Goal: Information Seeking & Learning: Learn about a topic

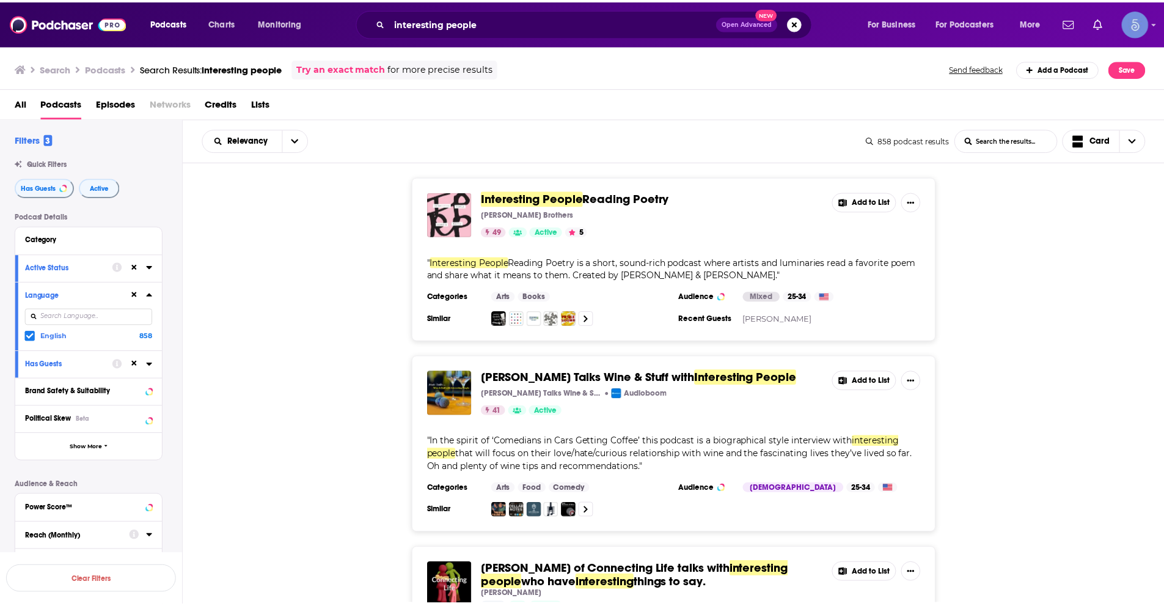
scroll to position [183, 0]
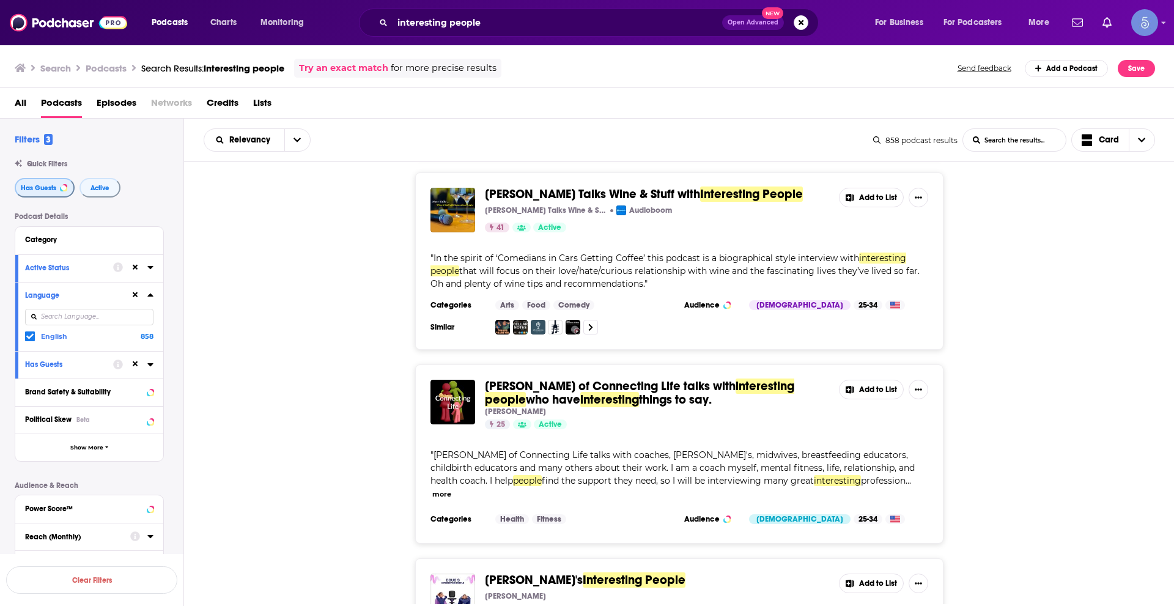
click at [29, 190] on span "Has Guests" at bounding box center [38, 188] width 35 height 7
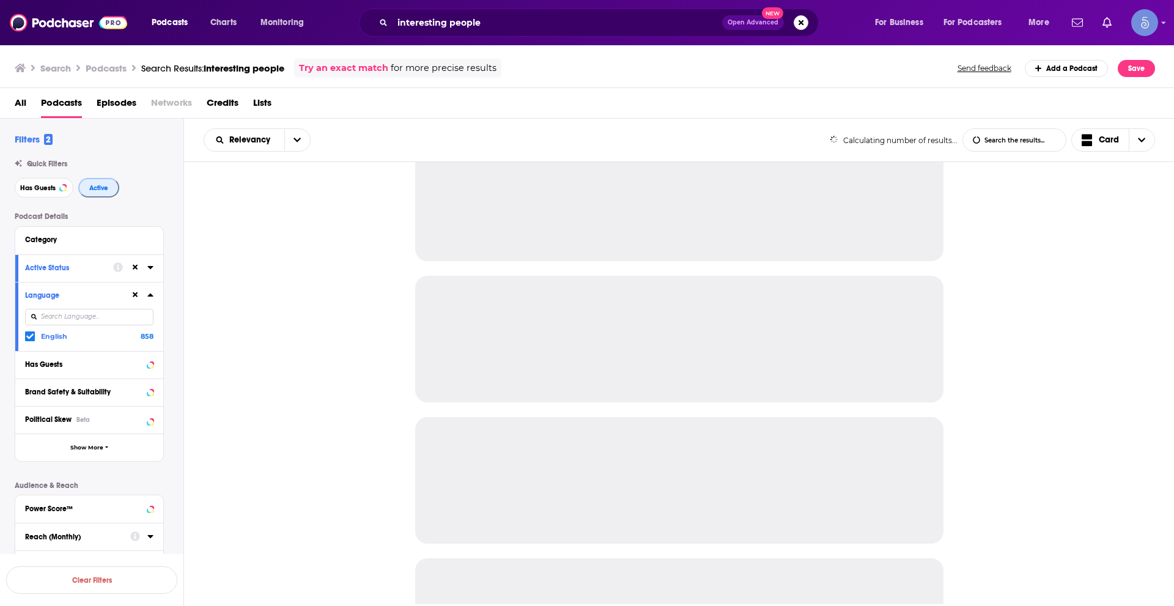
click at [106, 181] on button "Active" at bounding box center [98, 188] width 41 height 20
click at [136, 296] on icon at bounding box center [136, 295] width 6 height 6
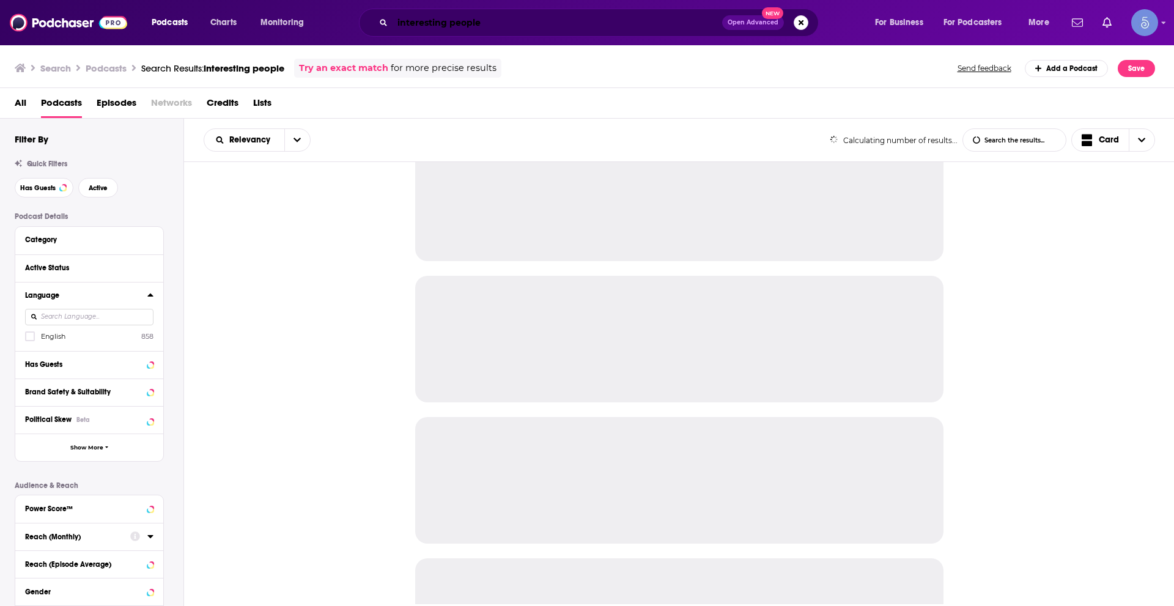
click at [486, 20] on input "interesting people" at bounding box center [556, 23] width 329 height 20
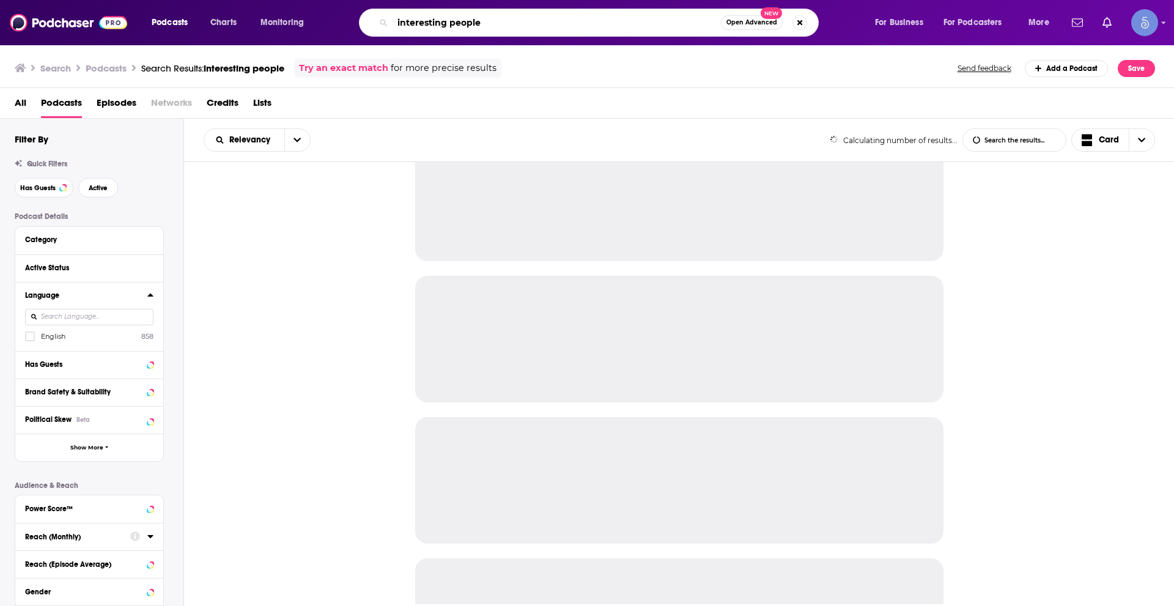
click at [487, 20] on input "interesting people" at bounding box center [556, 23] width 328 height 20
paste input "Let's Walk (with [PERSON_NAME])"
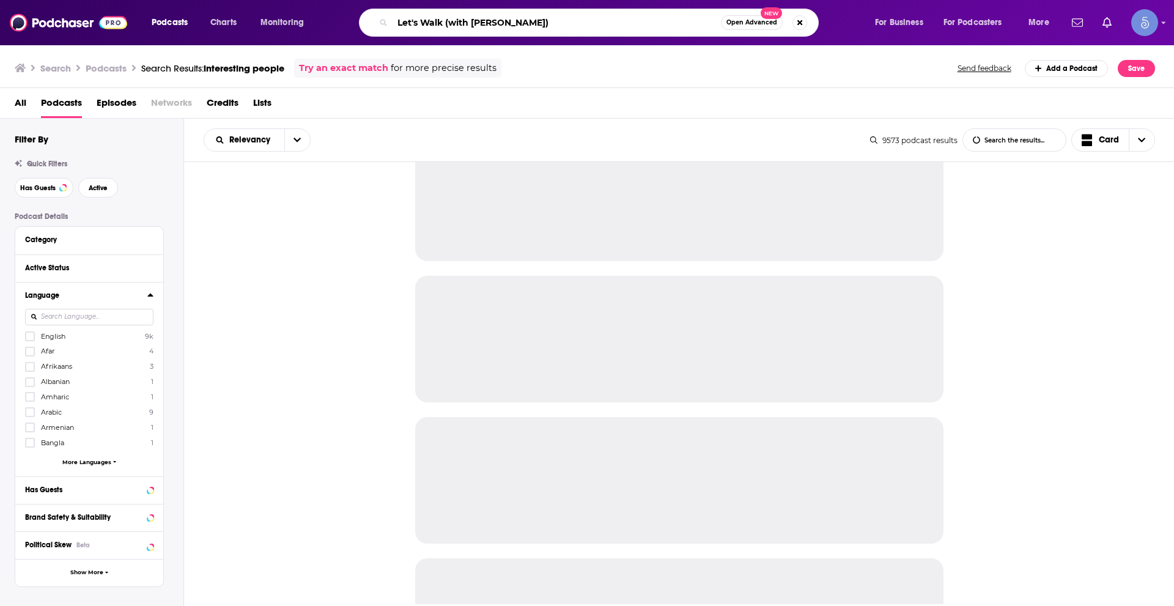
type input "Let's Walk (with [PERSON_NAME])"
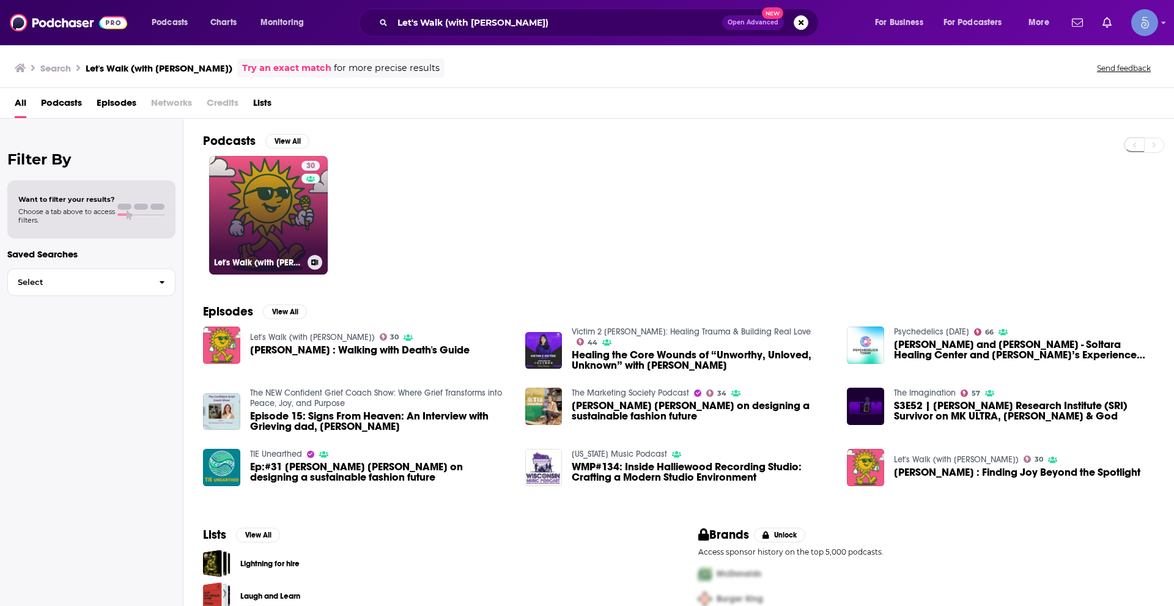
click at [243, 196] on link "30 Let's Walk (with [PERSON_NAME])" at bounding box center [268, 215] width 119 height 119
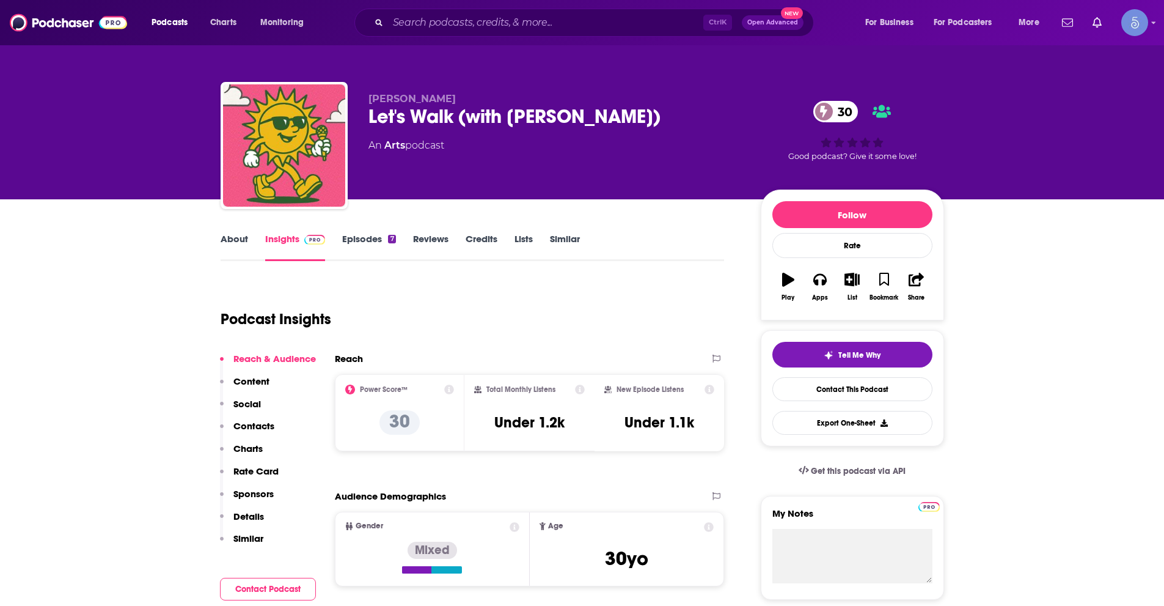
click at [372, 98] on span "[PERSON_NAME]" at bounding box center [412, 99] width 87 height 12
drag, startPoint x: 372, startPoint y: 98, endPoint x: 477, endPoint y: 97, distance: 105.1
click at [456, 97] on span "[PERSON_NAME]" at bounding box center [412, 99] width 87 height 12
copy p "[PERSON_NAME]"
click at [480, 22] on input "Search podcasts, credits, & more..." at bounding box center [545, 23] width 315 height 20
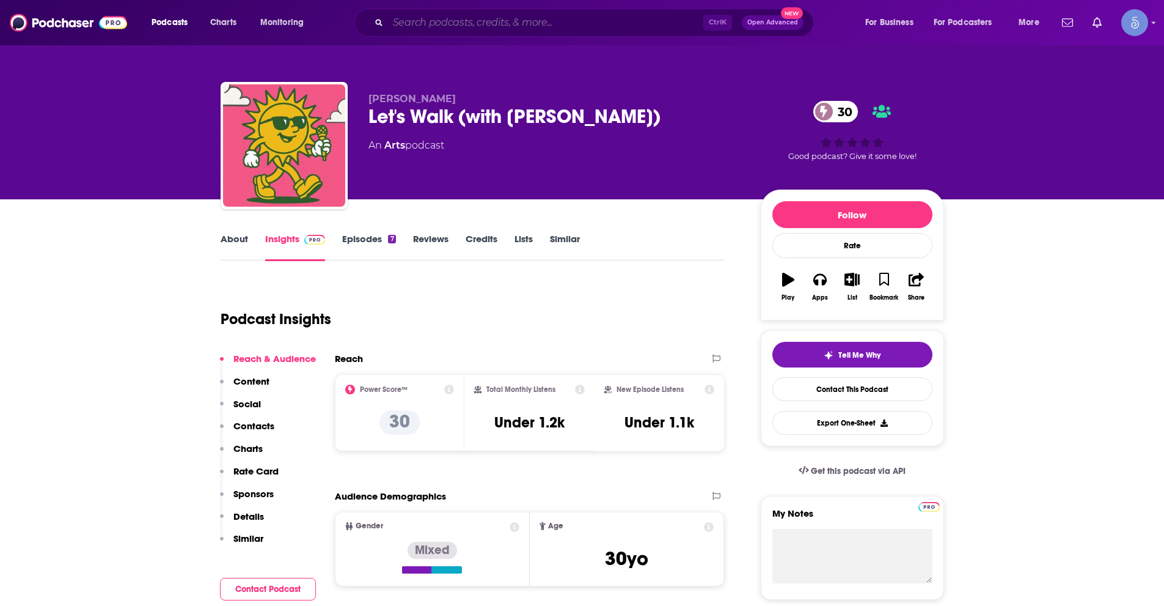
paste input "The Best Ever You Show"
type input "The Best Ever You Show"
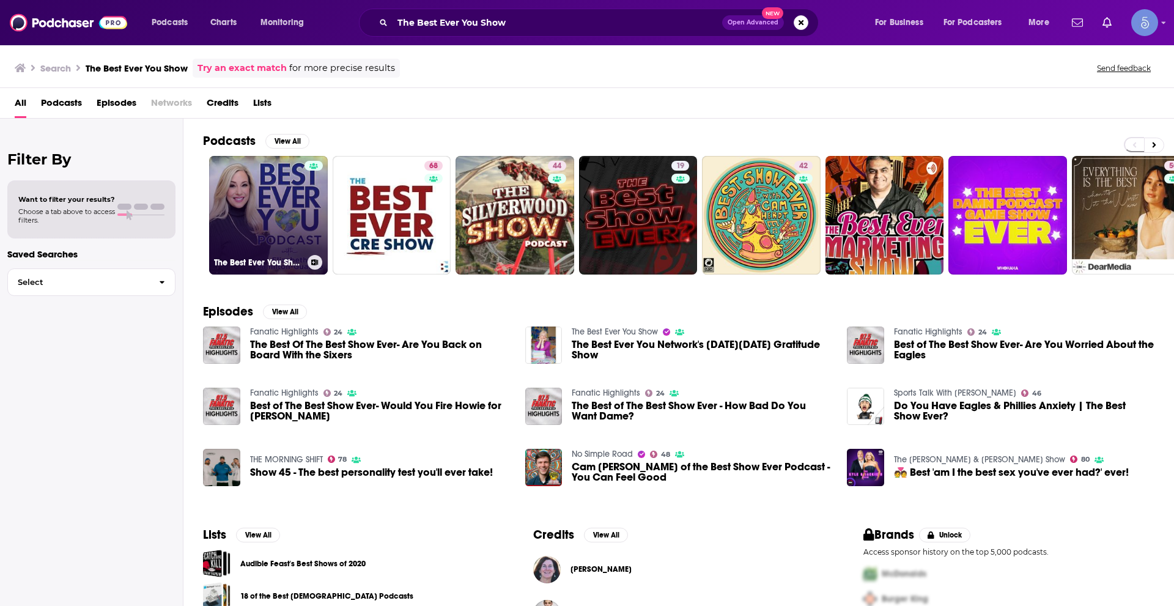
click at [271, 246] on link "The Best Ever You Show" at bounding box center [268, 215] width 119 height 119
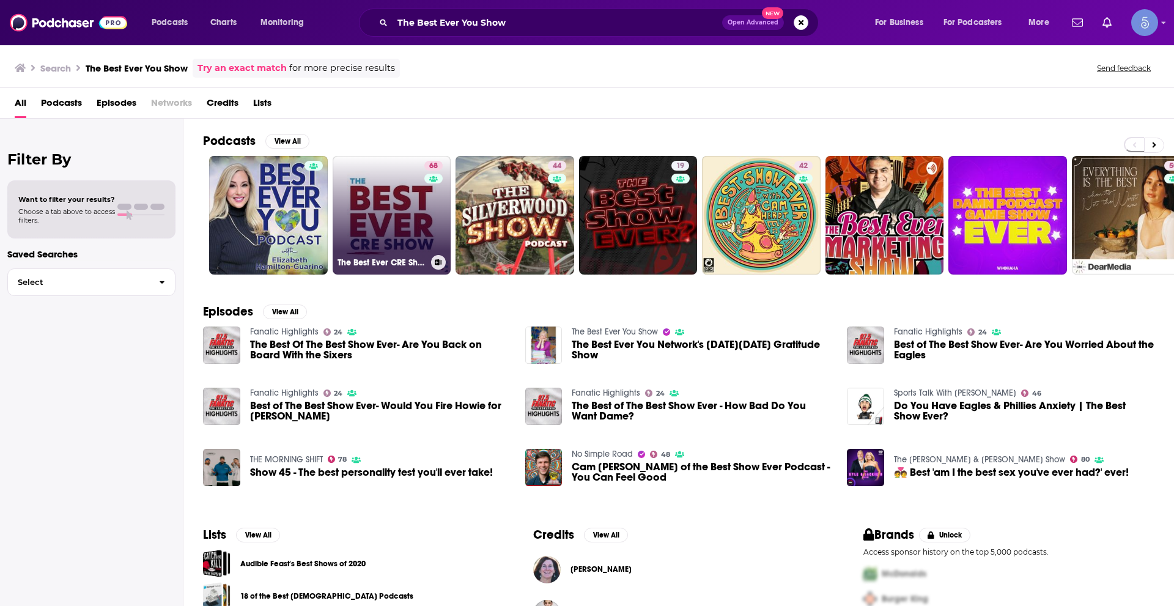
click at [389, 200] on link "68 The Best Ever CRE Show" at bounding box center [392, 215] width 119 height 119
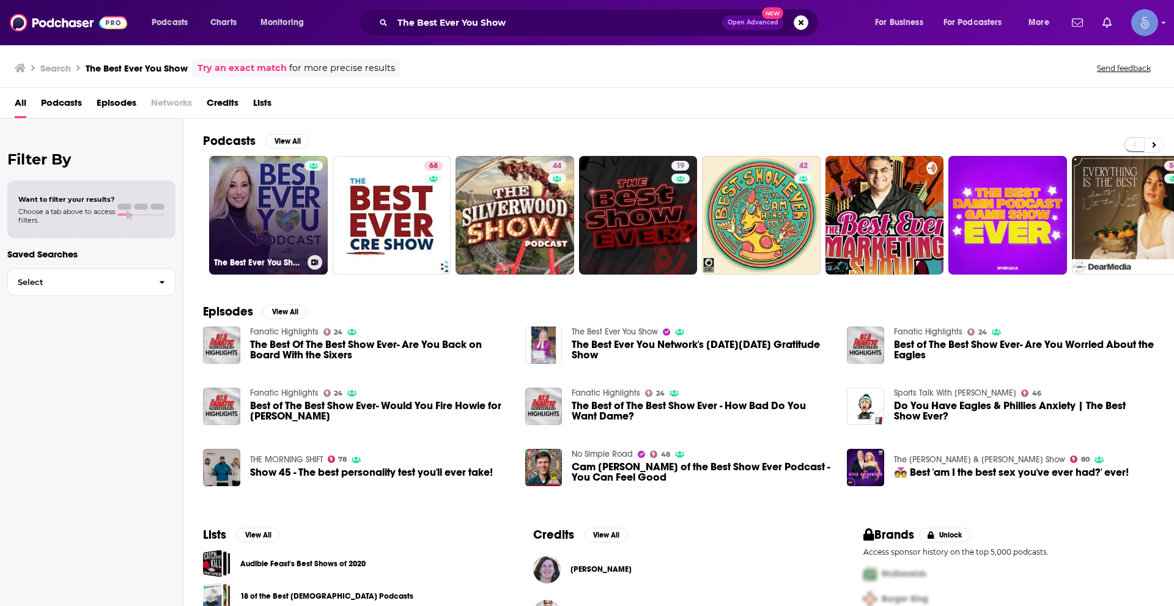
click at [266, 218] on link "The Best Ever You Show" at bounding box center [268, 215] width 119 height 119
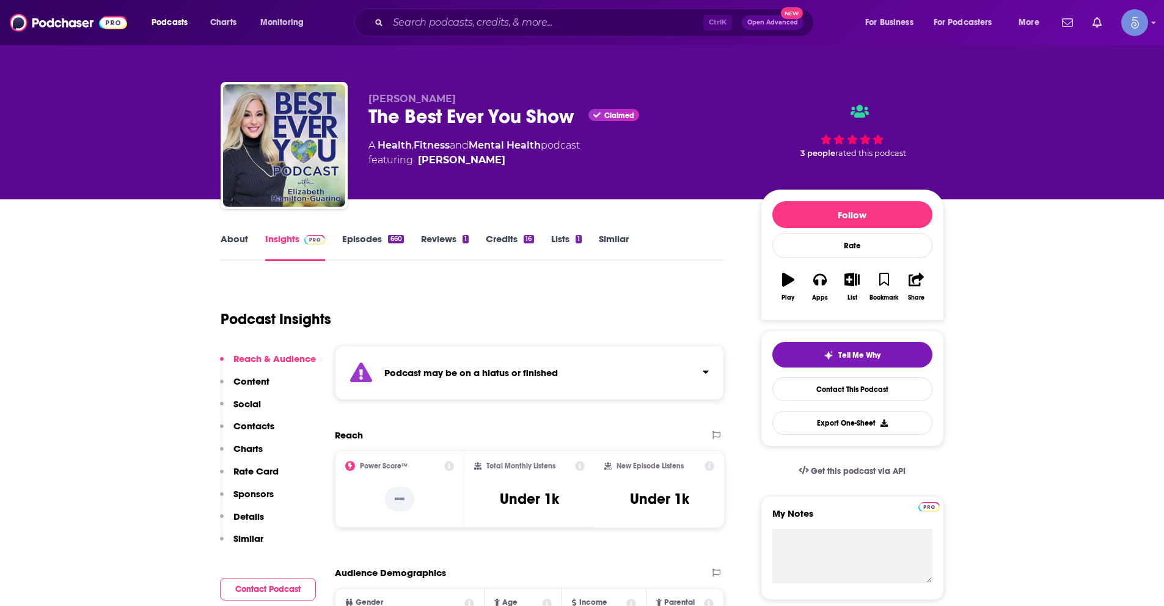
drag, startPoint x: 368, startPoint y: 97, endPoint x: 514, endPoint y: 103, distance: 146.2
click at [514, 103] on p "[PERSON_NAME]" at bounding box center [555, 99] width 373 height 12
copy span "[PERSON_NAME]"
click at [464, 23] on input "Search podcasts, credits, & more..." at bounding box center [545, 23] width 315 height 20
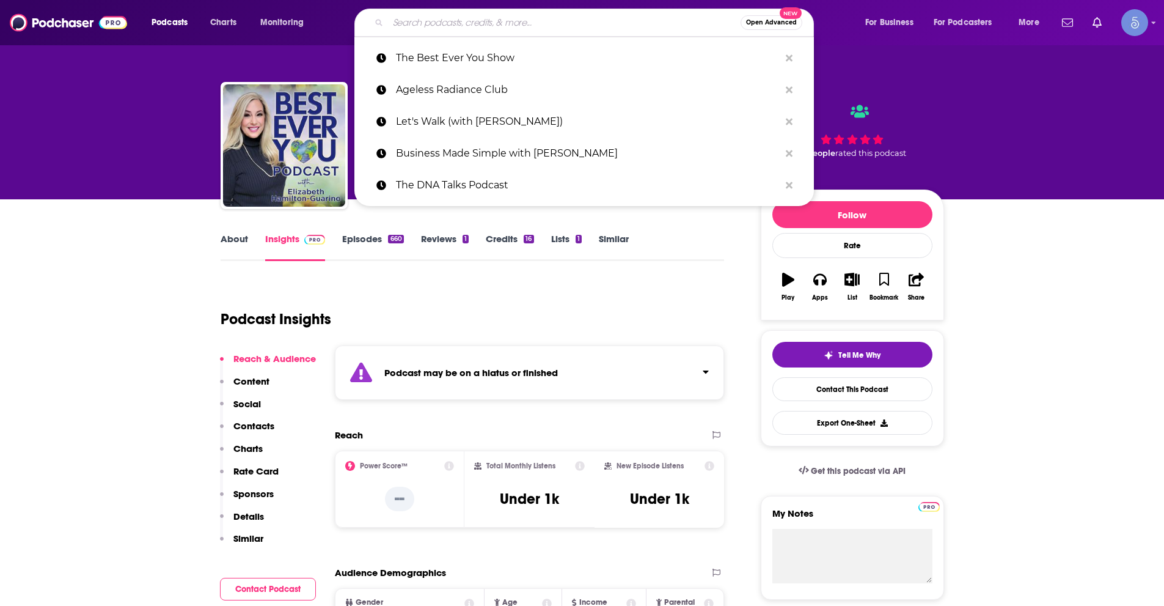
paste input "Everyday Black Men"
type input "Everyday Black Men"
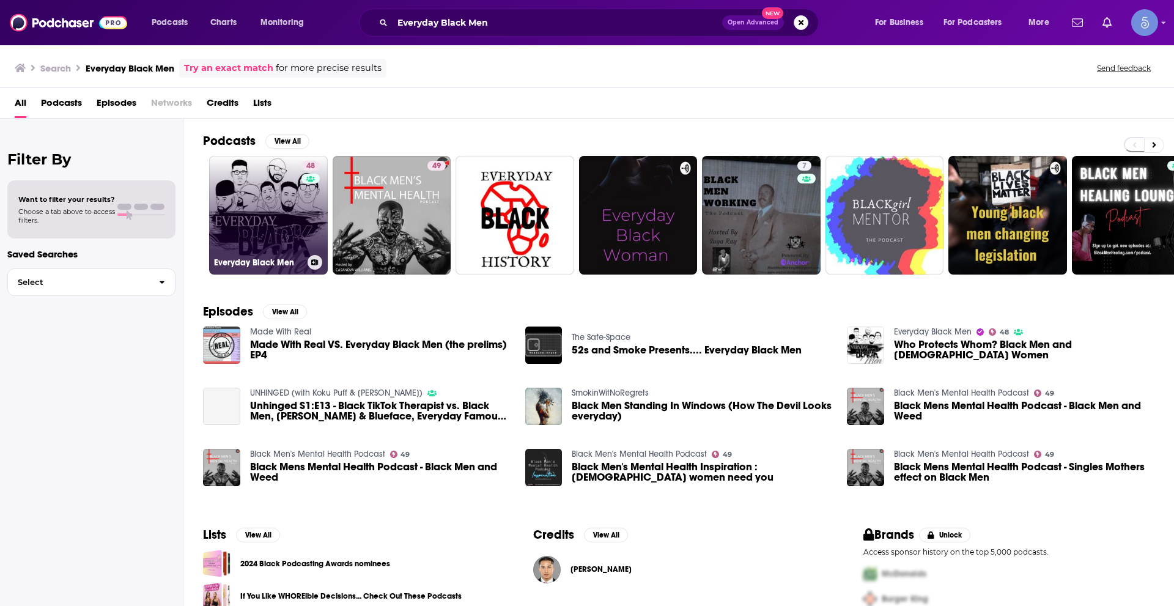
click at [255, 191] on link "48 Everyday Black Men" at bounding box center [268, 215] width 119 height 119
